Goal: Task Accomplishment & Management: Manage account settings

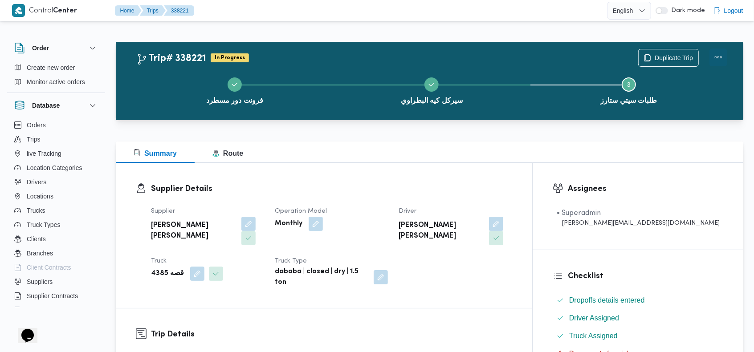
click at [716, 54] on button "Actions" at bounding box center [719, 58] width 18 height 18
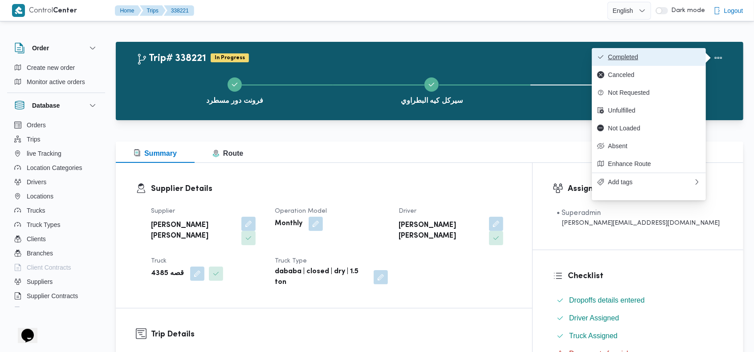
click at [659, 56] on span "Completed" at bounding box center [654, 56] width 93 height 7
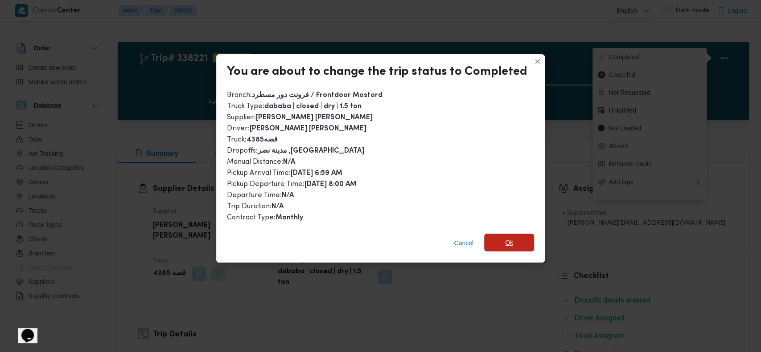
click at [514, 240] on span "Ok" at bounding box center [509, 243] width 50 height 18
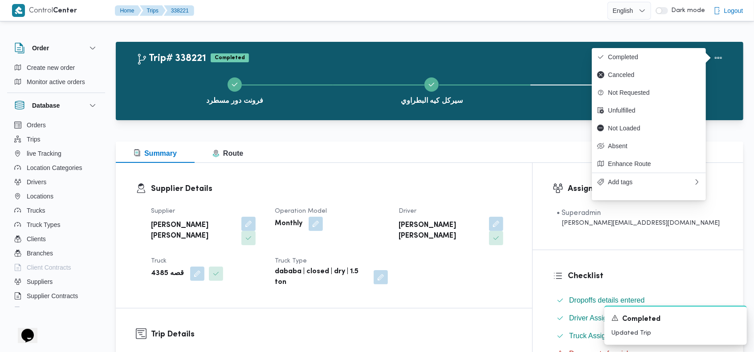
click at [515, 51] on div "Trip# 338221 Completed Duplicate Trip" at bounding box center [431, 58] width 591 height 18
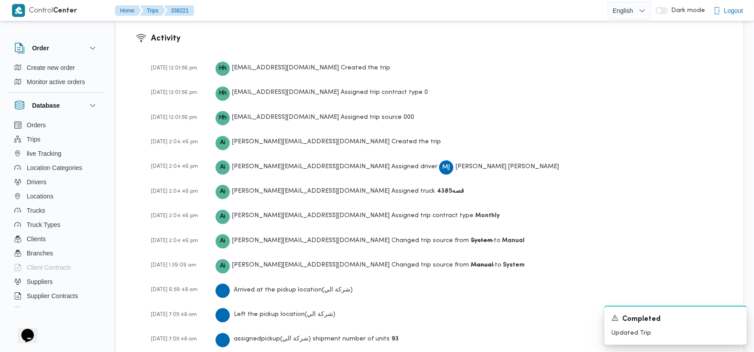
scroll to position [1362, 0]
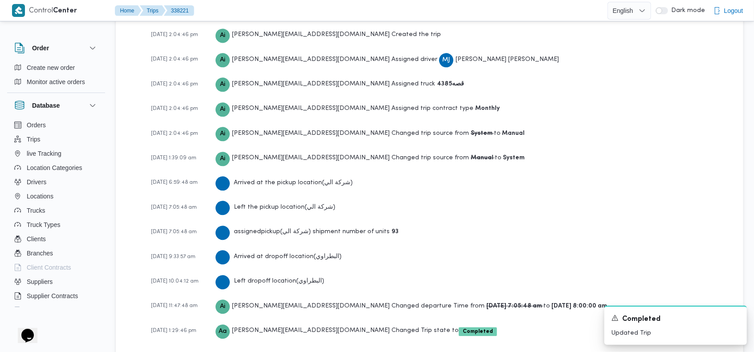
click at [624, 161] on div "22-01-2025 12:01:56 pm Hh hadeer.hesham@illa.com.eg Created the trip 22-01-2025…" at bounding box center [437, 150] width 573 height 404
click at [65, 180] on button "Drivers" at bounding box center [56, 182] width 91 height 14
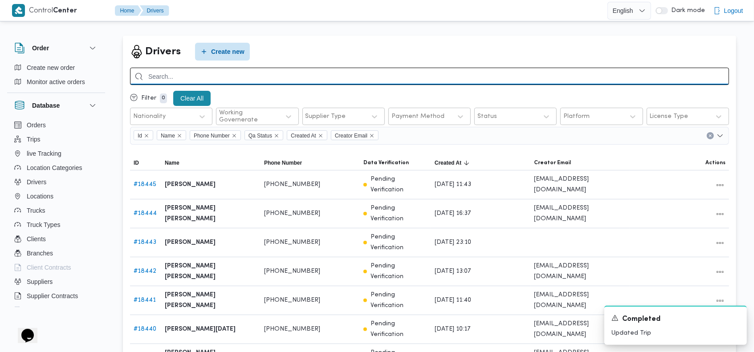
click at [407, 74] on input "search" at bounding box center [429, 76] width 599 height 17
type input "عبدالله عبدالسميع"
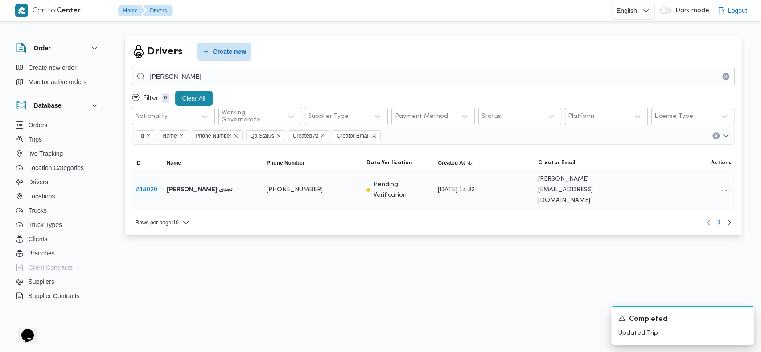
click at [146, 187] on link "# 18020" at bounding box center [146, 190] width 22 height 6
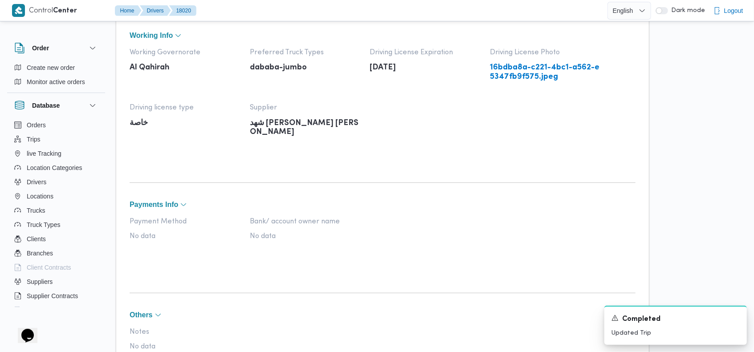
scroll to position [296, 0]
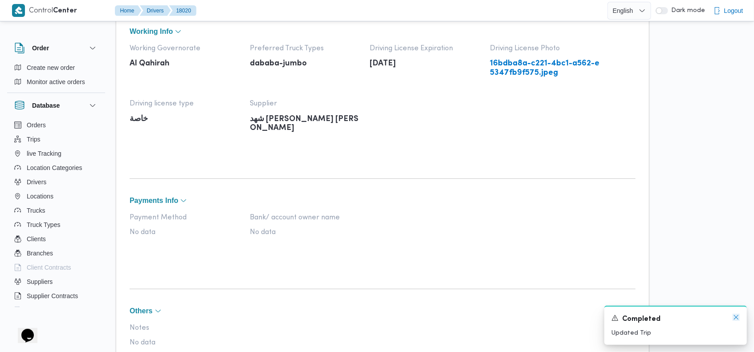
click at [738, 319] on icon "Dismiss toast" at bounding box center [736, 317] width 7 height 7
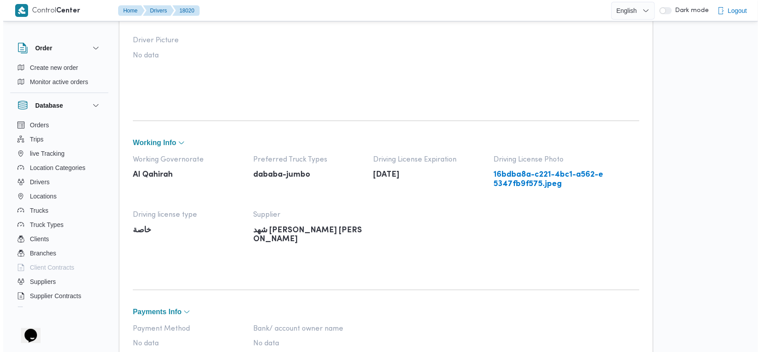
scroll to position [0, 0]
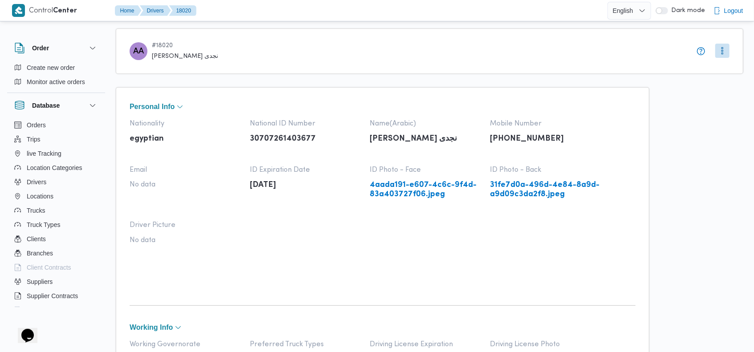
click at [720, 51] on button "More" at bounding box center [723, 51] width 14 height 14
click at [716, 68] on span "Edit" at bounding box center [728, 70] width 32 height 11
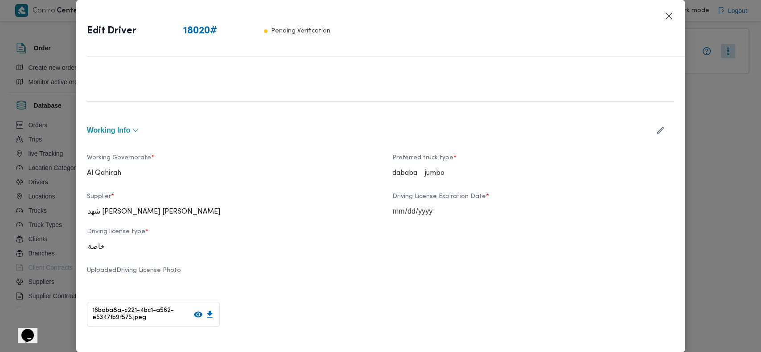
scroll to position [243, 0]
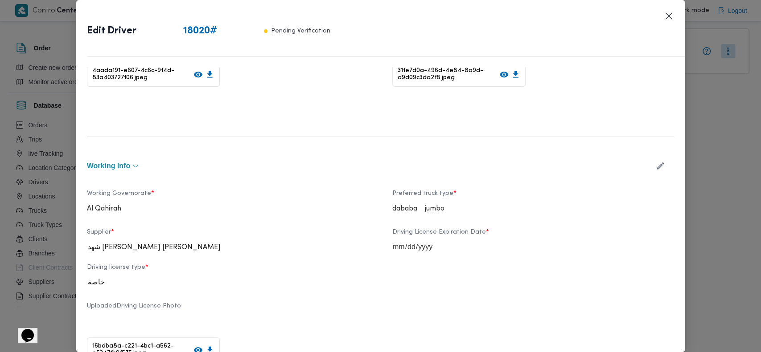
click at [655, 164] on icon "button" at bounding box center [659, 165] width 9 height 9
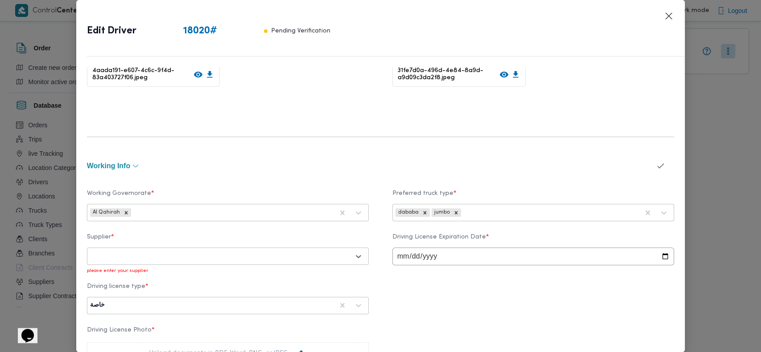
click at [278, 254] on div at bounding box center [219, 256] width 259 height 9
type input "ابراهيم ر"
click at [146, 290] on div "ابراهيم رمضان ابراهيم عثمان ابوباشا" at bounding box center [227, 296] width 281 height 16
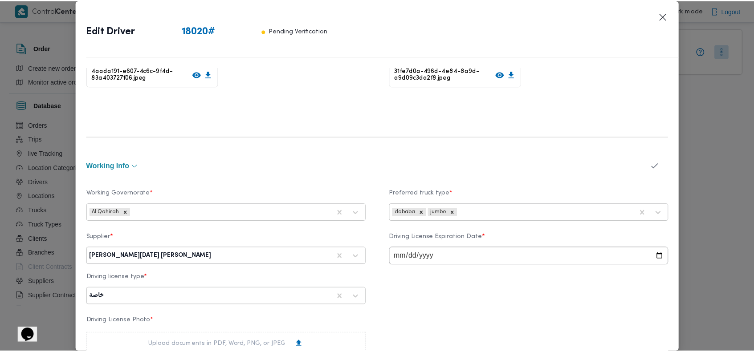
scroll to position [584, 0]
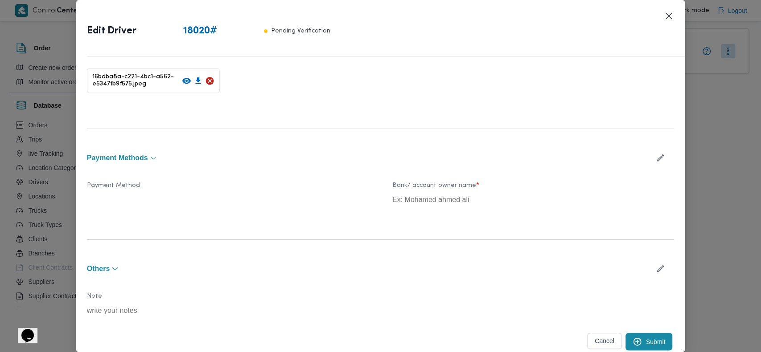
click at [644, 335] on button "Submit" at bounding box center [648, 341] width 47 height 17
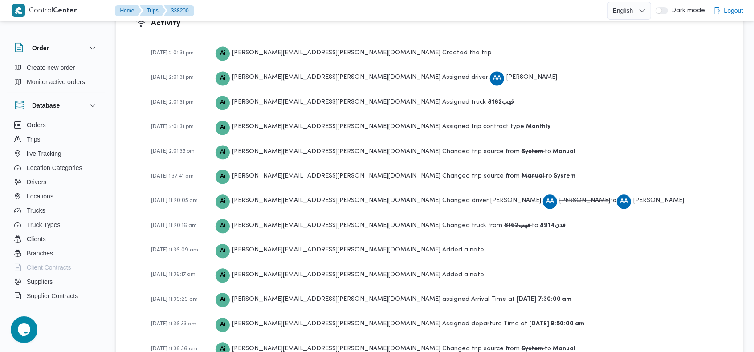
scroll to position [1082, 0]
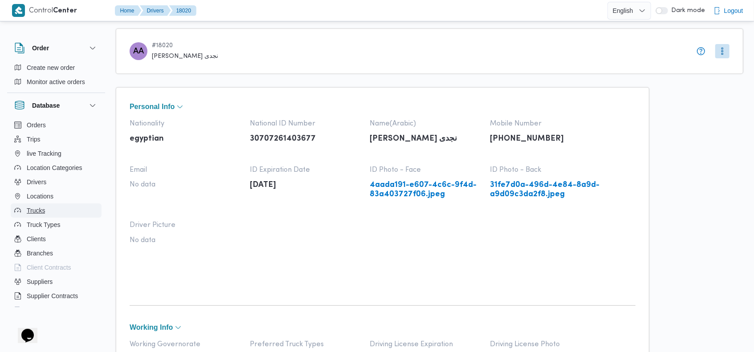
click at [49, 209] on button "Trucks" at bounding box center [56, 211] width 91 height 14
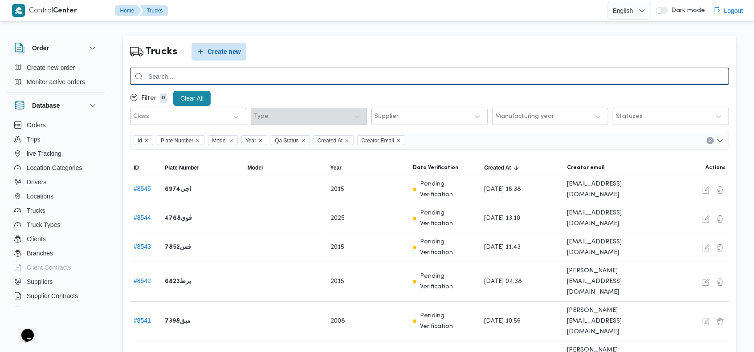
click at [631, 74] on input "search" at bounding box center [429, 76] width 599 height 17
type input "8162"
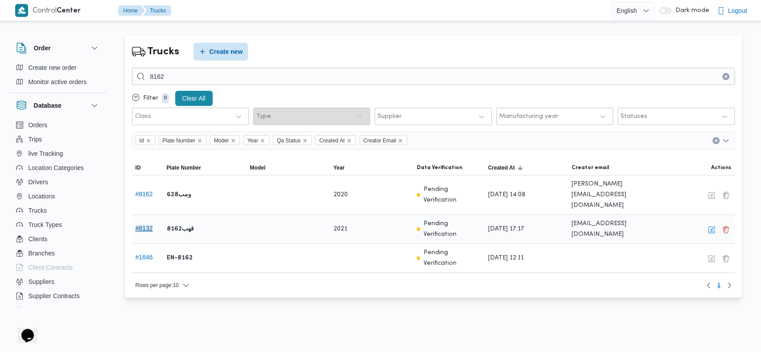
click at [138, 225] on button "# 8132" at bounding box center [143, 228] width 17 height 7
click at [712, 224] on button "button" at bounding box center [711, 229] width 11 height 11
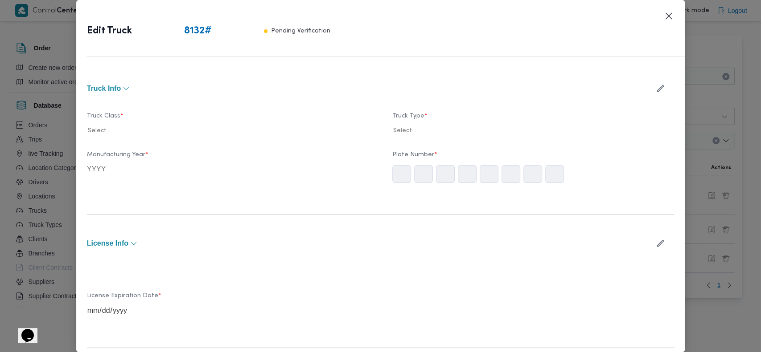
type input "2021"
type input "2025-05-05"
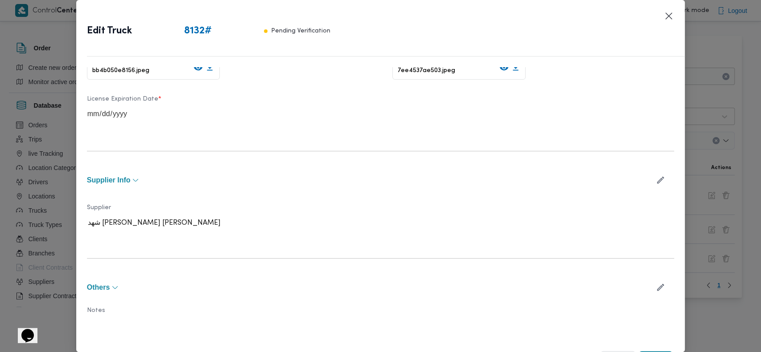
scroll to position [278, 0]
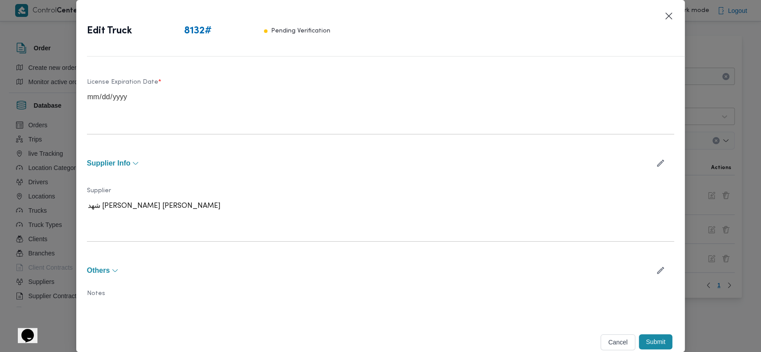
click at [655, 160] on icon "button" at bounding box center [659, 163] width 9 height 9
click at [268, 209] on div at bounding box center [219, 209] width 259 height 9
type input "ابراهيم ر"
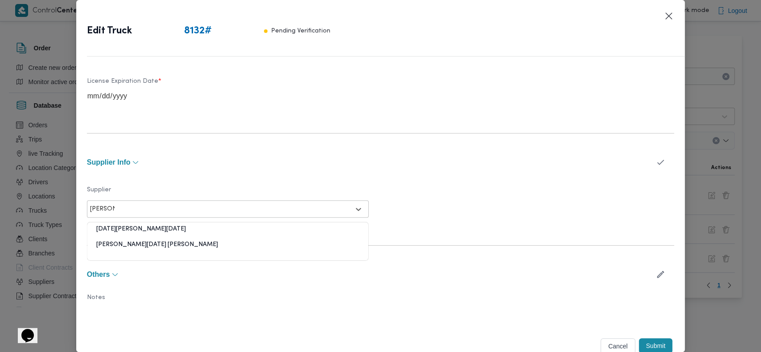
click at [141, 241] on div "ابراهيم رمضان ابراهيم عثمان ابوباشا" at bounding box center [227, 249] width 281 height 16
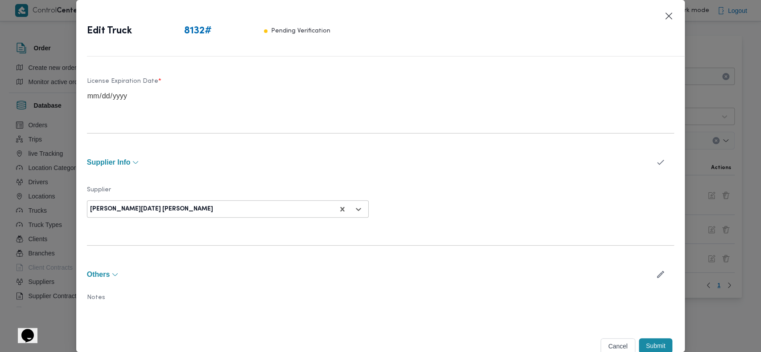
click at [644, 346] on button "Submit" at bounding box center [655, 346] width 34 height 15
